Goal: Information Seeking & Learning: Learn about a topic

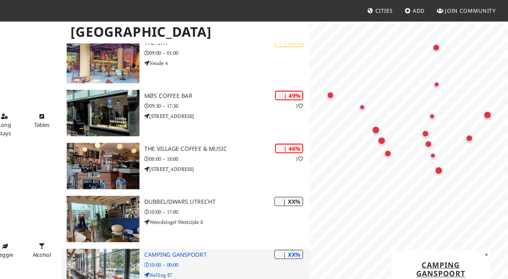
scroll to position [520, 0]
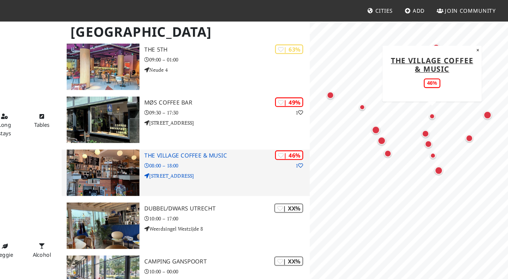
click at [254, 132] on h3 "The Village Coffee & Music" at bounding box center [268, 133] width 141 height 6
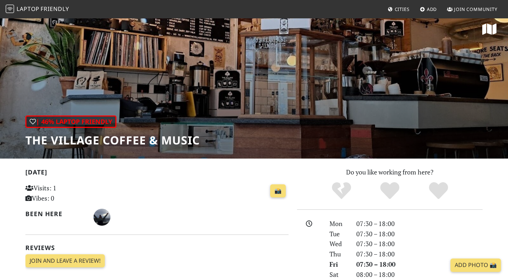
scroll to position [4, 0]
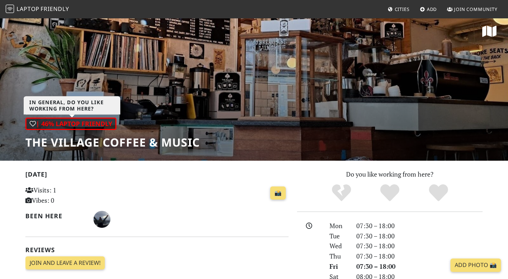
click at [56, 120] on div "| 46% Laptop Friendly" at bounding box center [70, 124] width 91 height 12
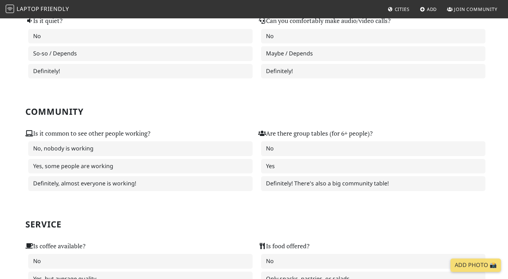
scroll to position [248, 0]
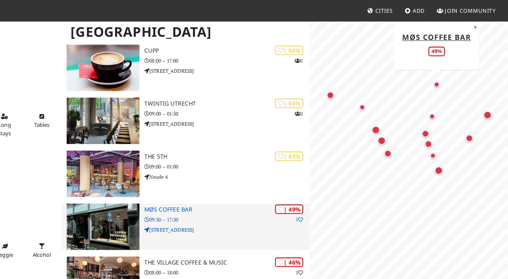
scroll to position [390, 0]
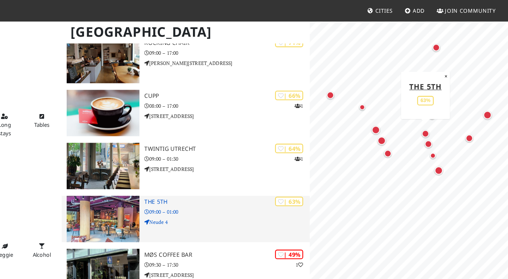
click at [208, 172] on h3 "The 5th" at bounding box center [268, 172] width 141 height 6
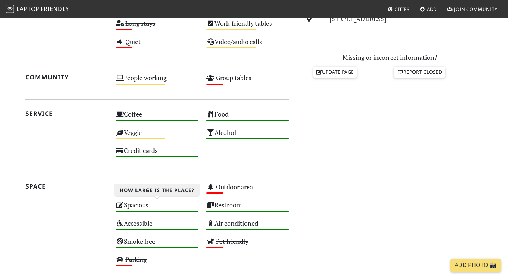
scroll to position [316, 0]
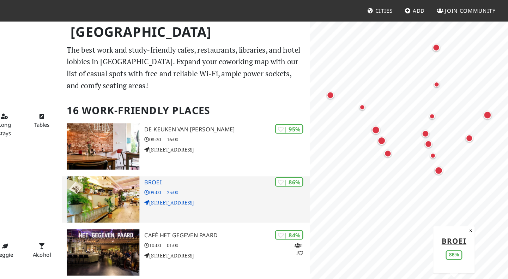
click at [235, 160] on div "| 86% [GEOGRAPHIC_DATA] 09:00 – 23:00 [STREET_ADDRESS]" at bounding box center [268, 170] width 141 height 40
